Goal: Transaction & Acquisition: Obtain resource

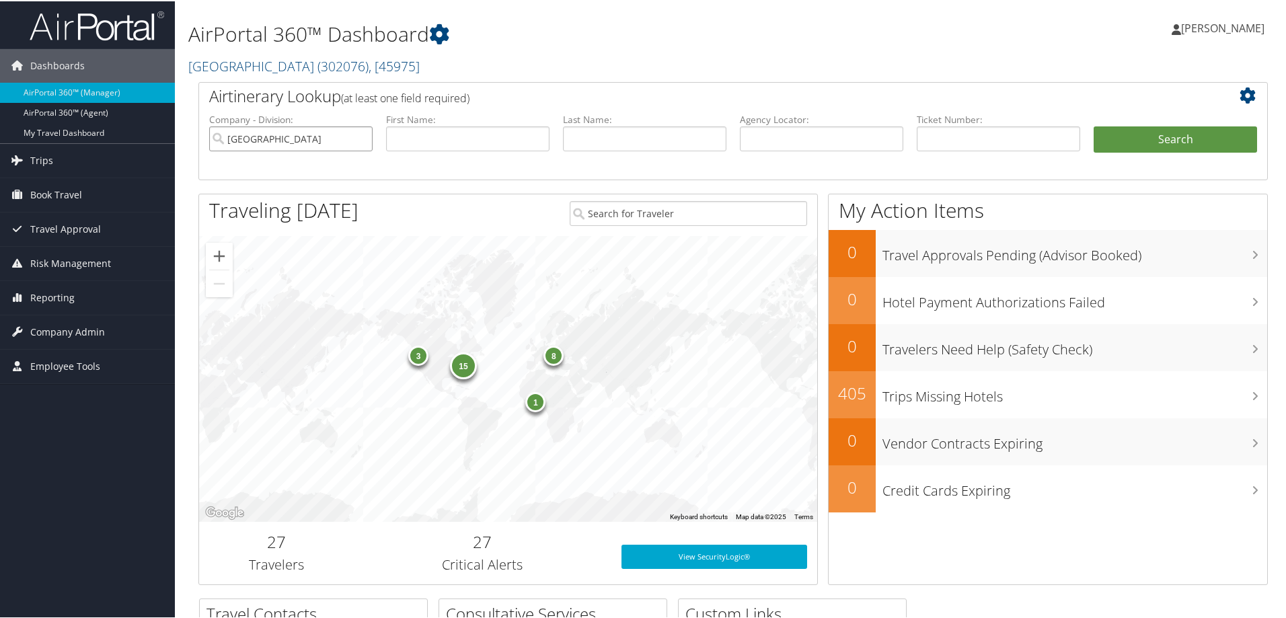
click at [355, 141] on input "[GEOGRAPHIC_DATA]" at bounding box center [290, 137] width 163 height 25
click at [776, 142] on input "text" at bounding box center [821, 137] width 163 height 25
paste input "CXXKS2-TP+"
type input "CXXKS2"
click at [1093, 125] on button "Search" at bounding box center [1174, 138] width 163 height 27
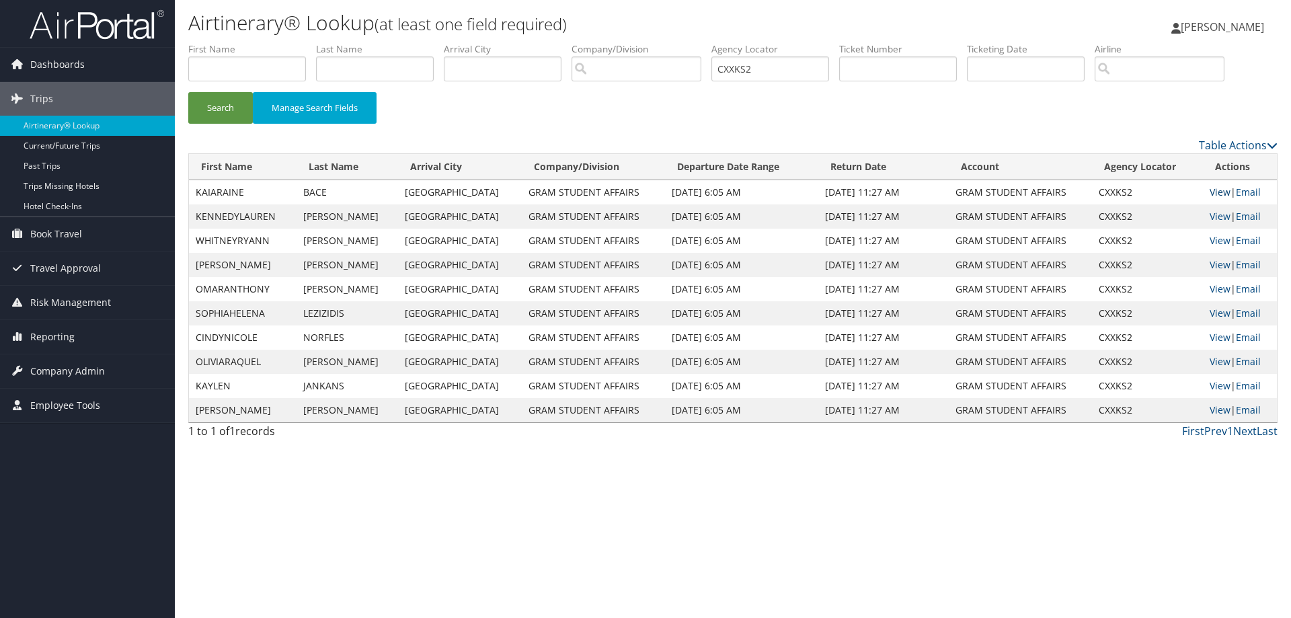
click at [1210, 190] on link "View" at bounding box center [1220, 192] width 21 height 13
drag, startPoint x: 738, startPoint y: 71, endPoint x: 547, endPoint y: 66, distance: 191.0
click at [547, 42] on ul "First Name Last Name Departure City Arrival City Company/Division Airport/City …" at bounding box center [732, 42] width 1089 height 0
paste input "CXXNS4-TP+"
type input "CXXNS4"
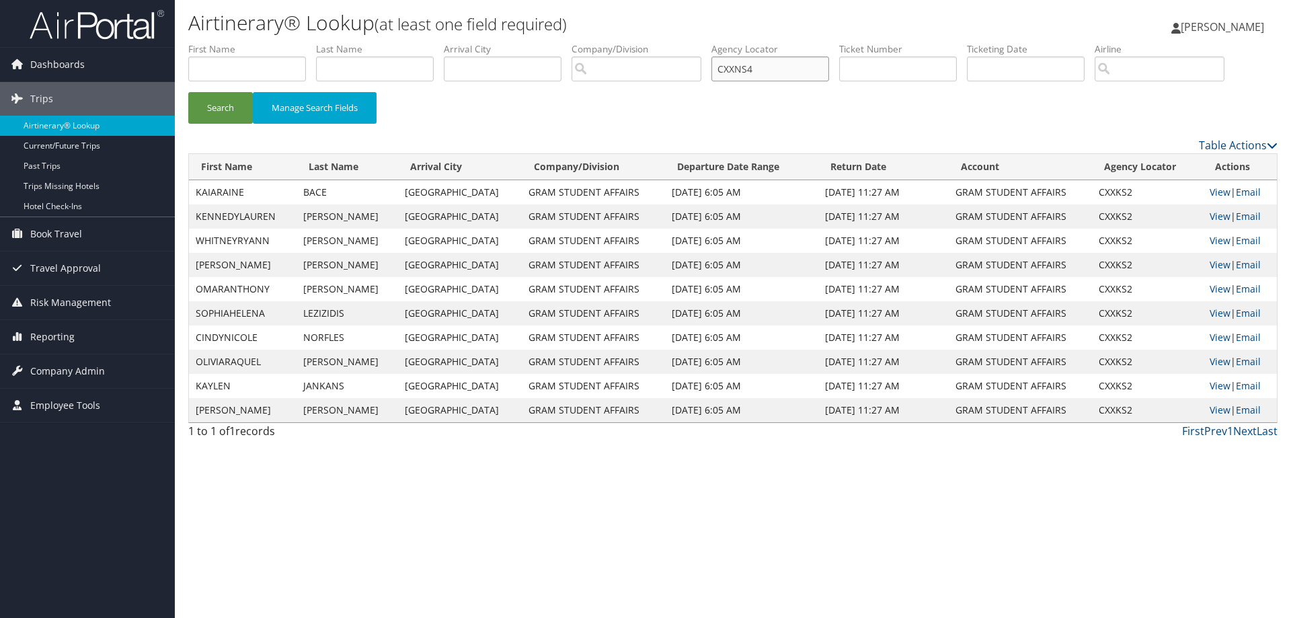
click at [188, 92] on button "Search" at bounding box center [220, 108] width 65 height 32
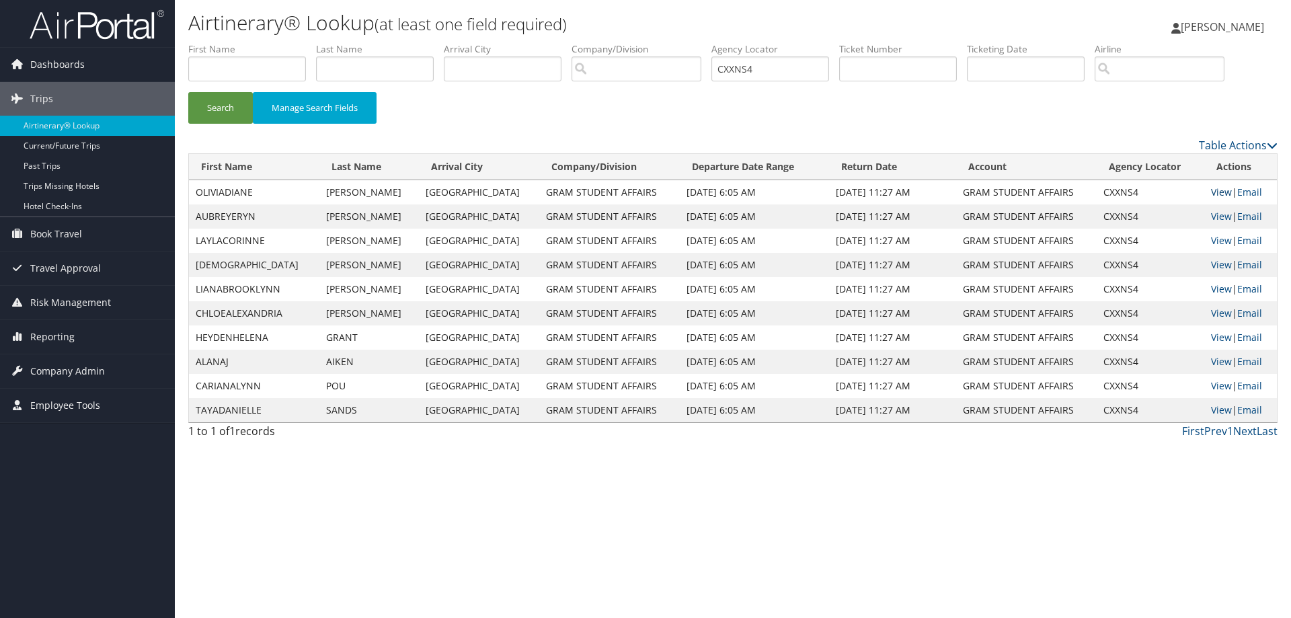
click at [1214, 191] on link "View" at bounding box center [1221, 192] width 21 height 13
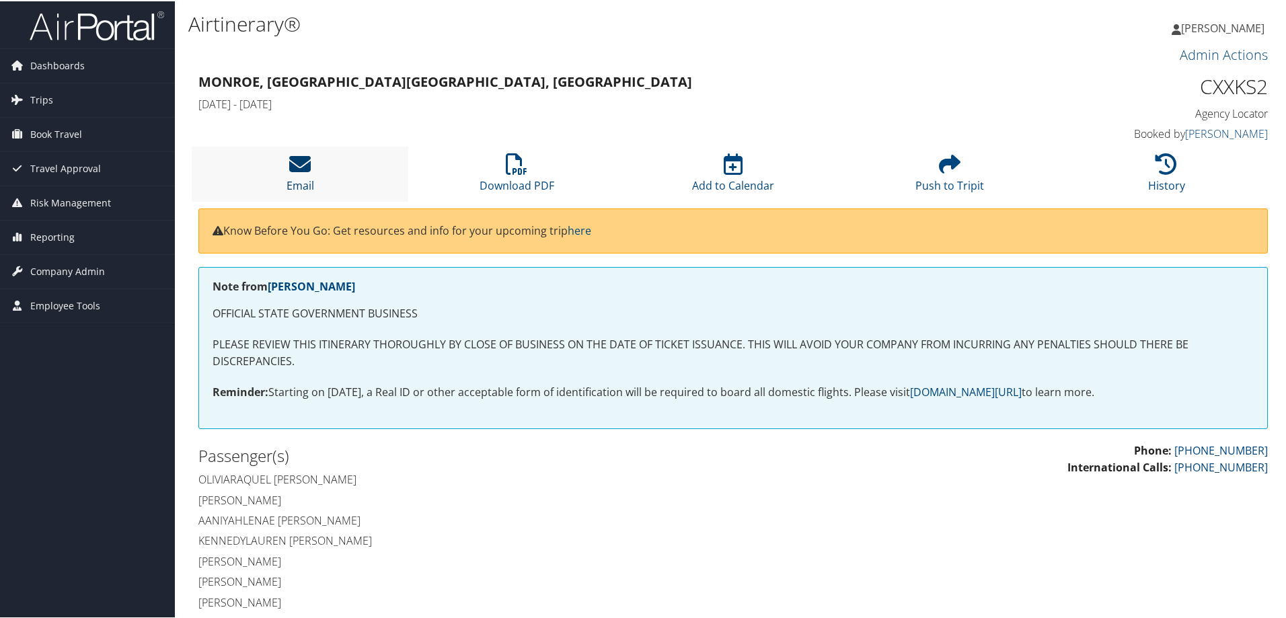
click at [293, 165] on icon at bounding box center [300, 163] width 22 height 22
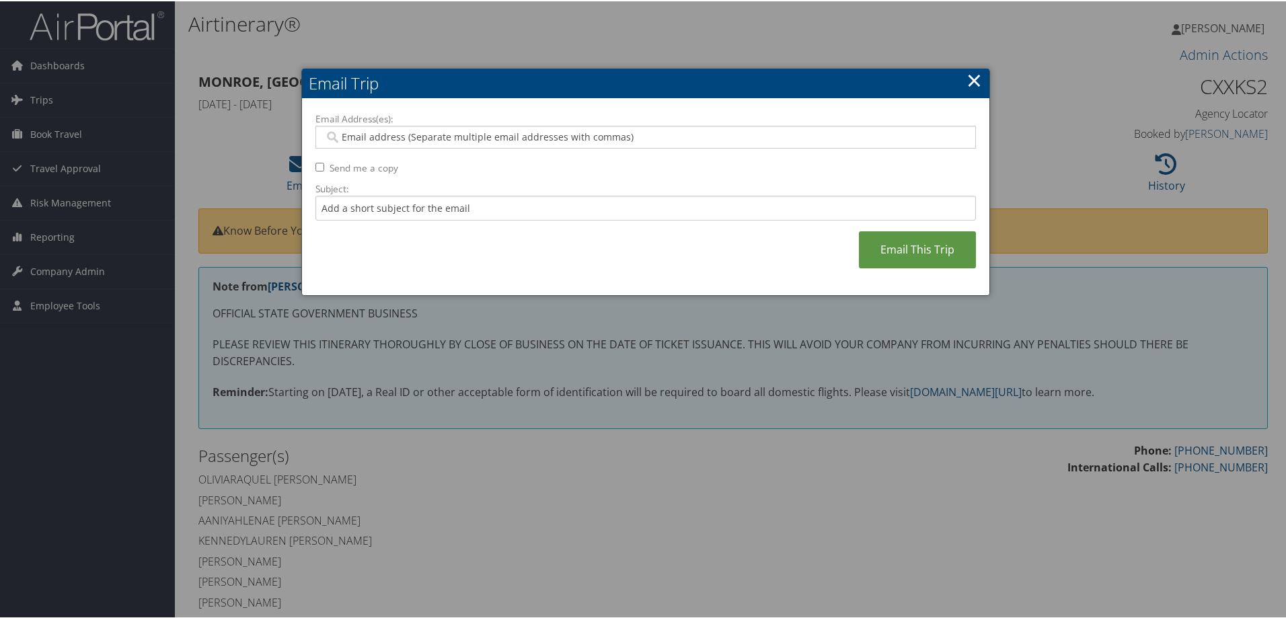
click at [369, 133] on input "Email Address(es):" at bounding box center [645, 135] width 642 height 13
type input "lorrett"
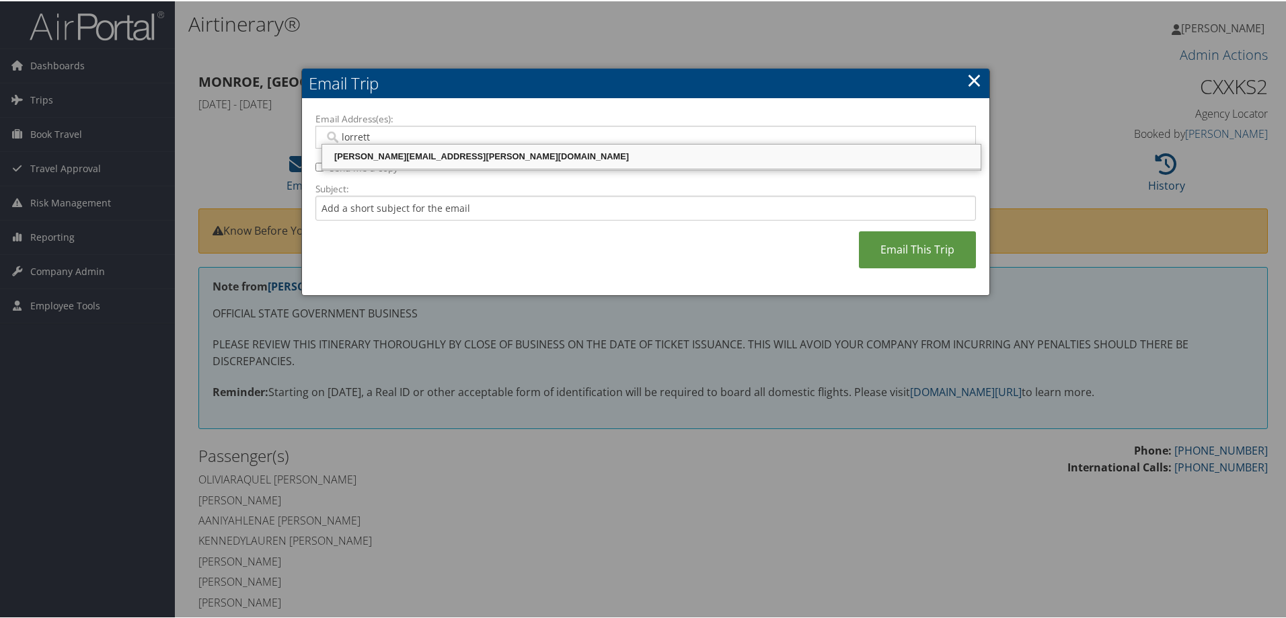
drag, startPoint x: 403, startPoint y: 151, endPoint x: 493, endPoint y: 171, distance: 92.5
click at [403, 150] on div "lorretta.gordon@cbtravel.com" at bounding box center [651, 155] width 654 height 13
type input "lorretta.gordon@cbtravel.com"
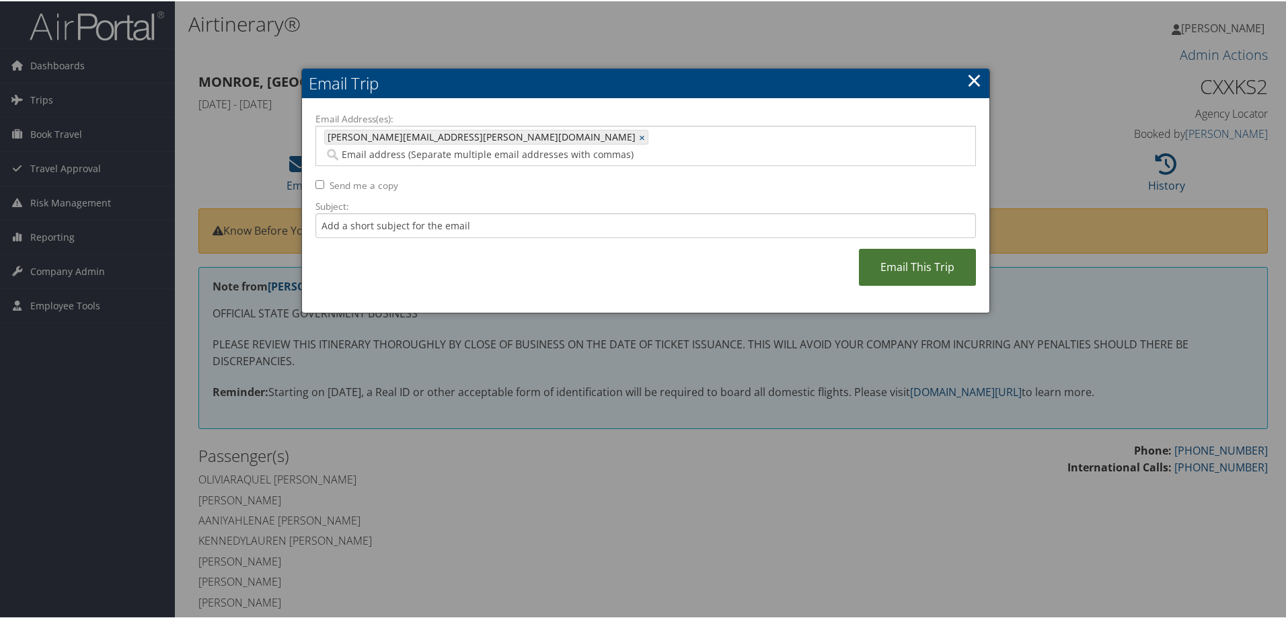
click at [912, 247] on link "Email This Trip" at bounding box center [917, 265] width 117 height 37
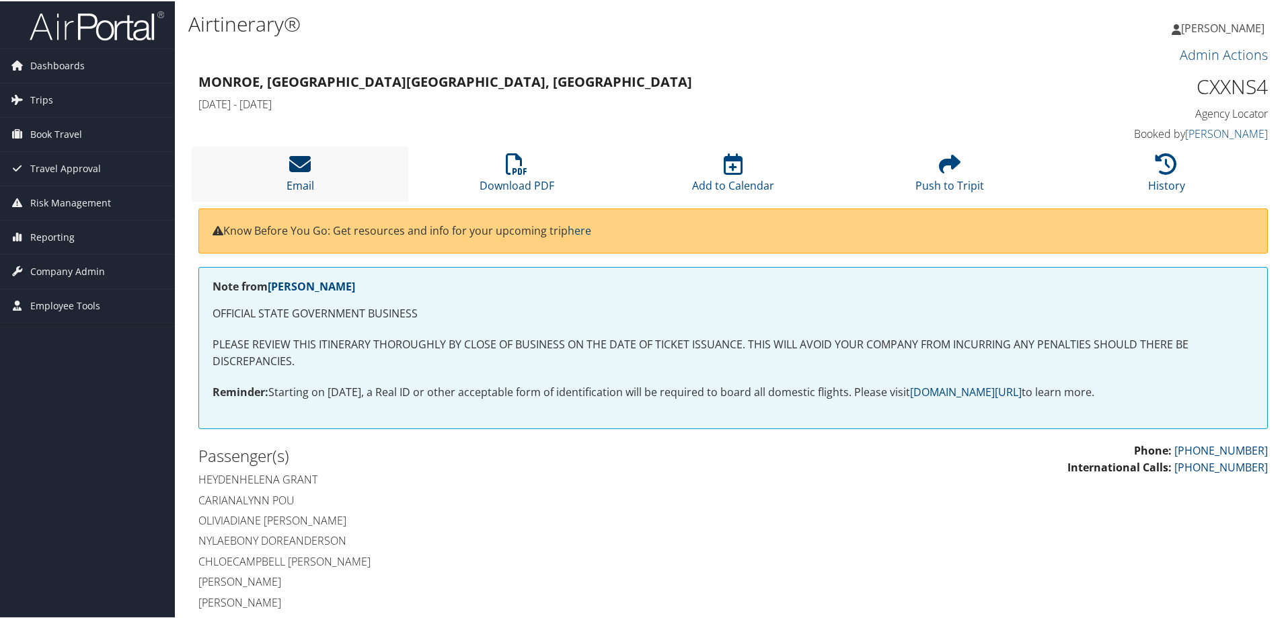
click at [297, 167] on icon at bounding box center [300, 163] width 22 height 22
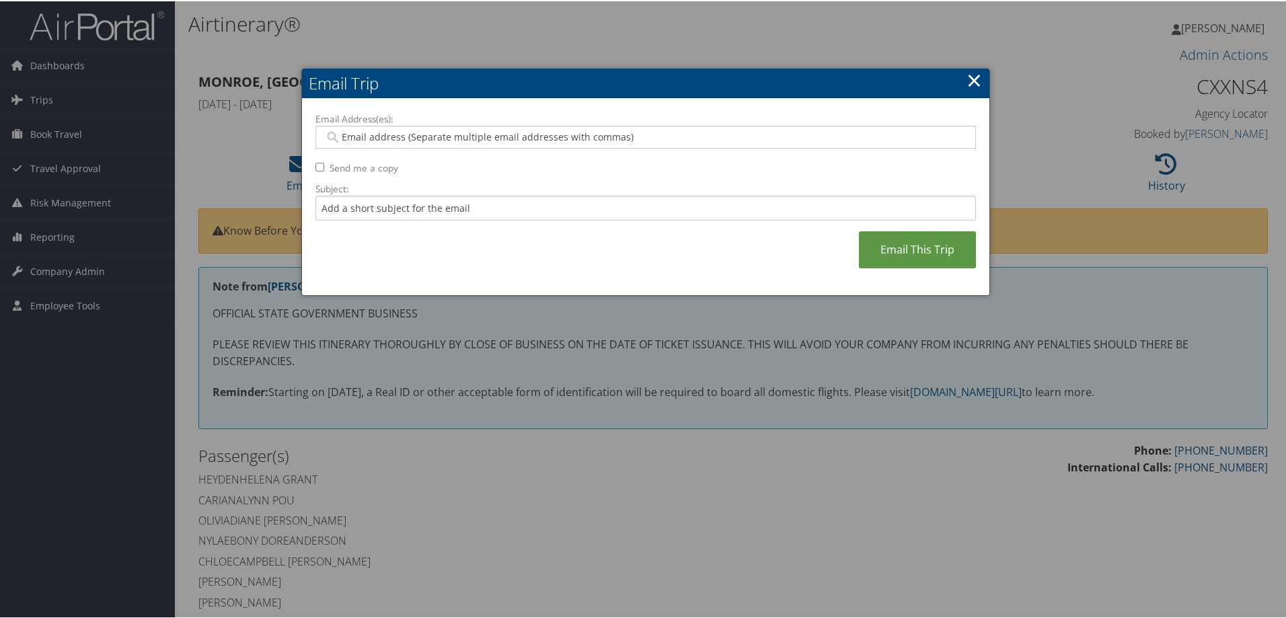
click at [439, 137] on input "Email Address(es):" at bounding box center [645, 135] width 642 height 13
type input "lorr"
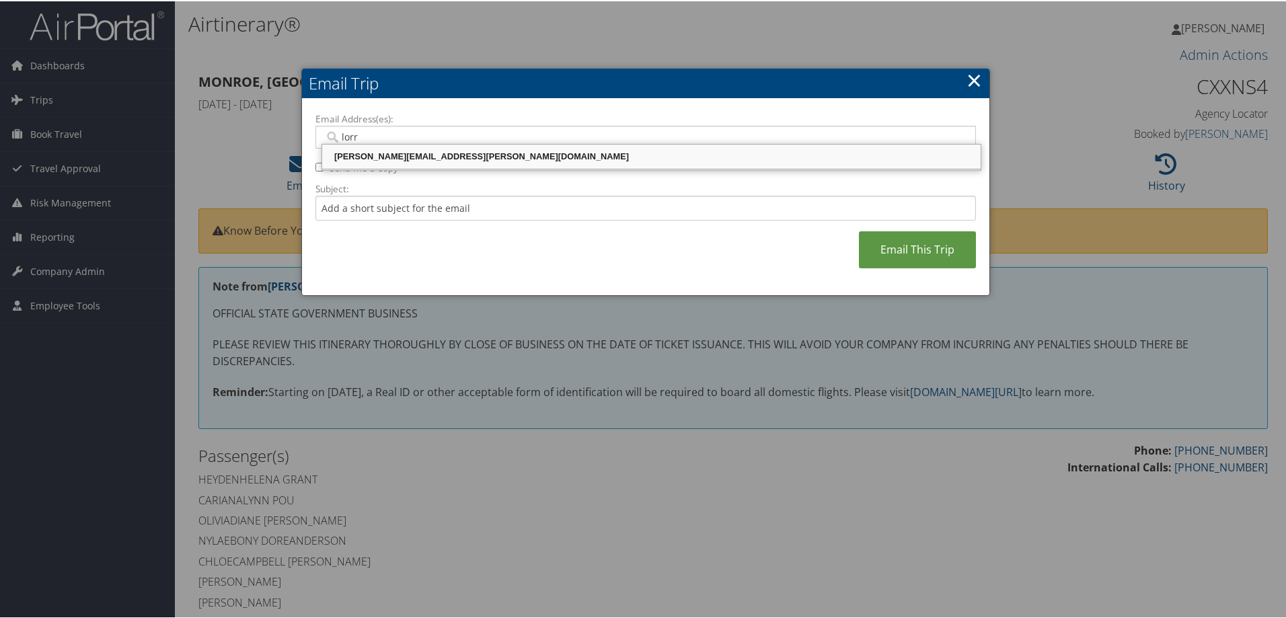
click at [432, 150] on div "lorretta.gordon@cbtravel.com" at bounding box center [651, 155] width 654 height 13
type input "lorretta.gordon@cbtravel.com"
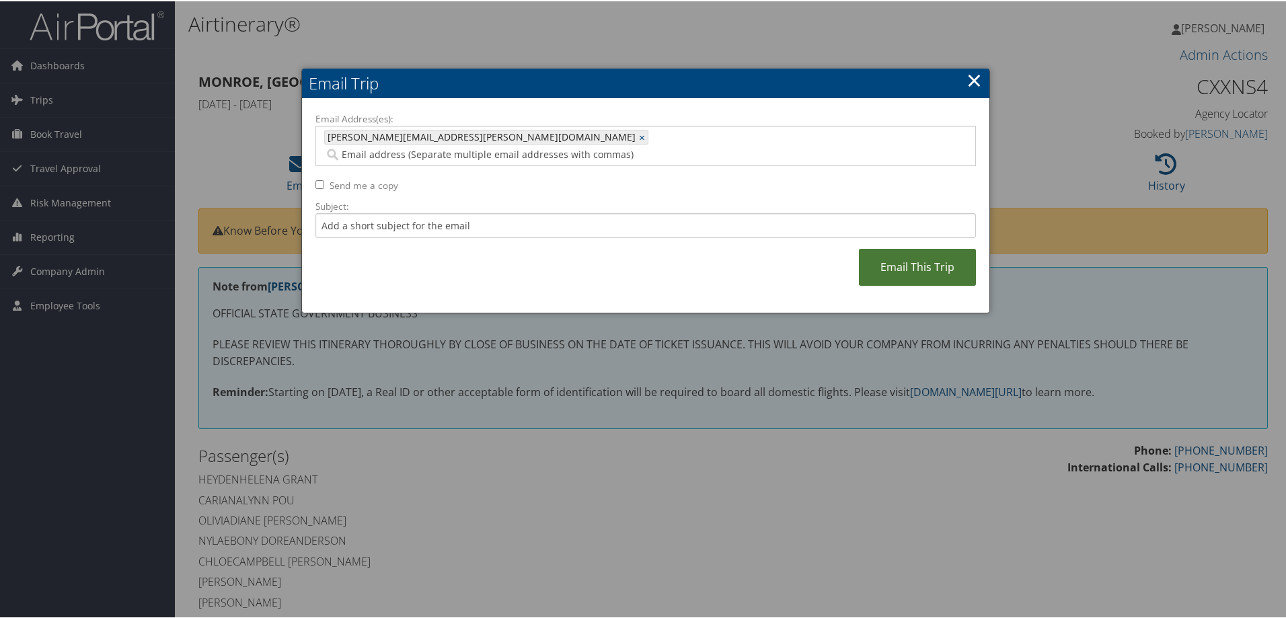
click at [914, 247] on link "Email This Trip" at bounding box center [917, 265] width 117 height 37
